Goal: Task Accomplishment & Management: Use online tool/utility

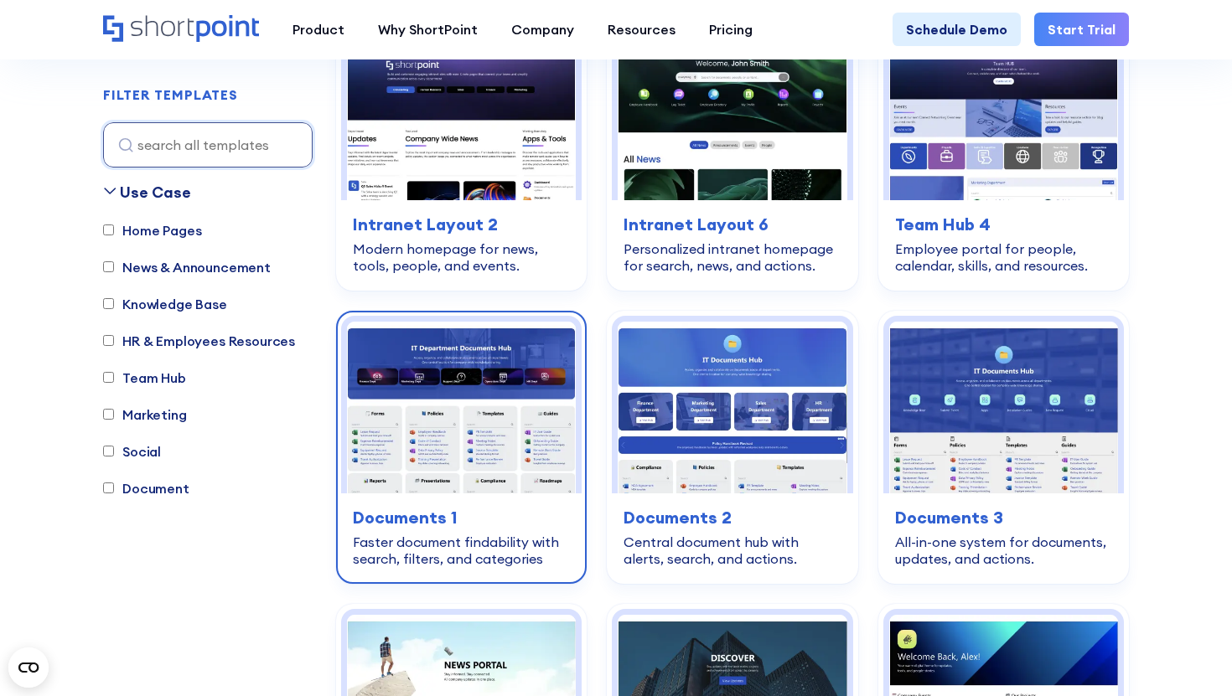
scroll to position [622, 0]
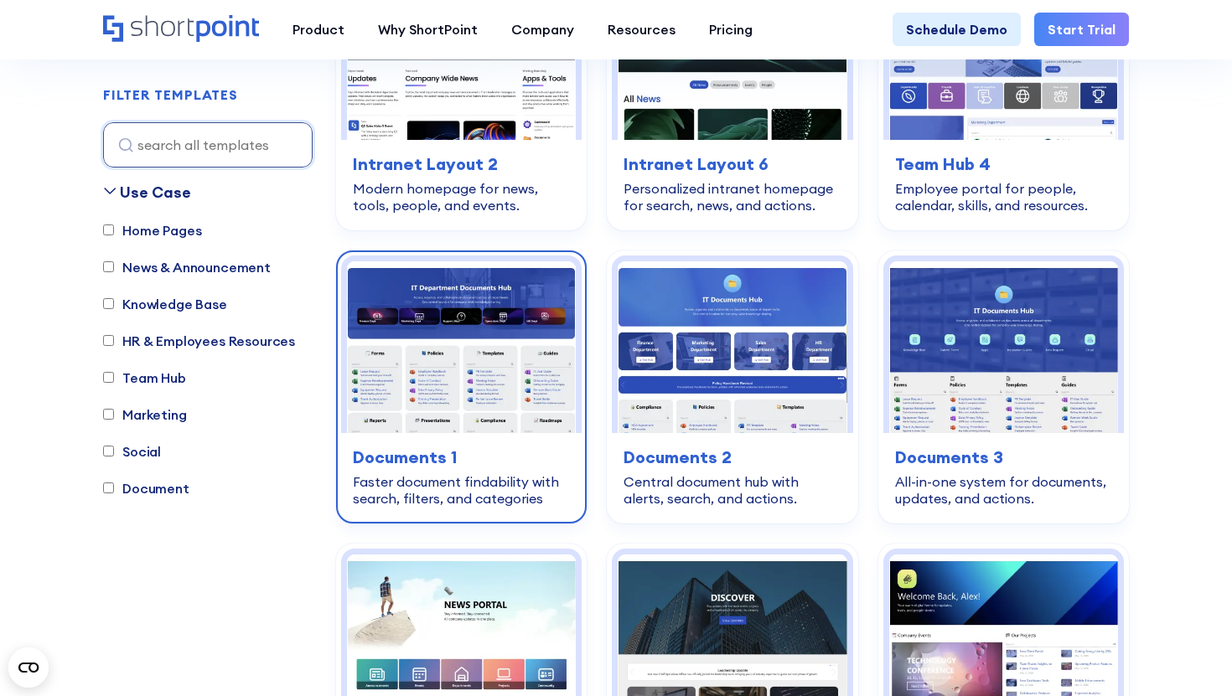
click at [438, 273] on img at bounding box center [461, 347] width 229 height 172
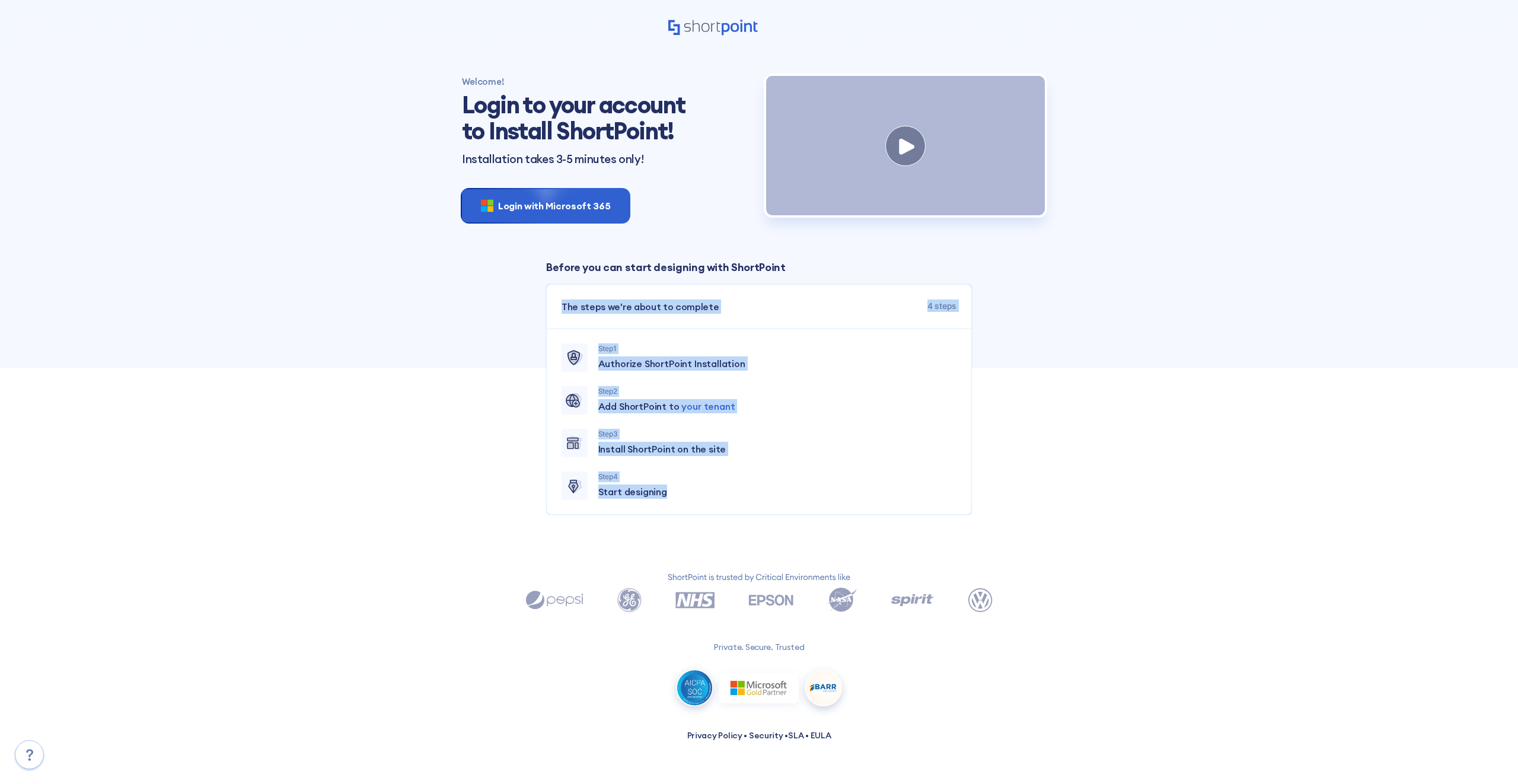
drag, startPoint x: 560, startPoint y: 313, endPoint x: 703, endPoint y: 520, distance: 251.6
click at [703, 514] on div "The steps we're about to complete 4 steps Step 1 Authorize ShortPoint Installat…" at bounding box center [759, 399] width 426 height 231
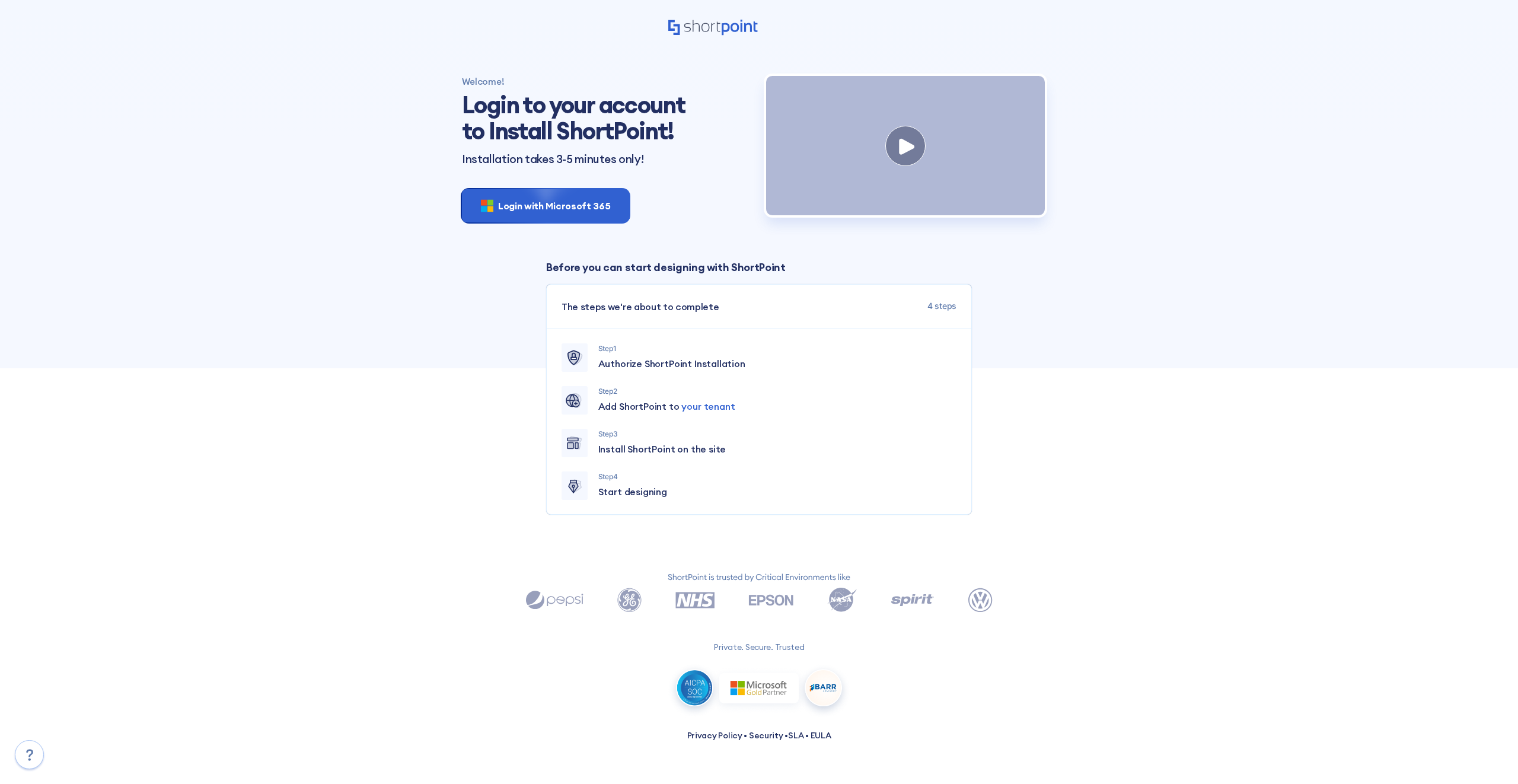
click at [512, 393] on section "Welcome! Login to your account to Install ShortPoint! Installation takes 3-5 mi…" at bounding box center [759, 295] width 623 height 496
click at [724, 433] on div "Step 1 Authorize ShortPoint Installation Step 2 Add ShortPoint to your tenant S…" at bounding box center [759, 421] width 425 height 185
drag, startPoint x: 671, startPoint y: 503, endPoint x: 574, endPoint y: 381, distance: 155.9
click at [574, 381] on div "Step 1 Authorize ShortPoint Installation Step 2 Add ShortPoint to your tenant S…" at bounding box center [759, 421] width 425 height 185
click at [602, 361] on div "Step 1 Authorize ShortPoint Installation" at bounding box center [777, 357] width 358 height 28
